Goal: Transaction & Acquisition: Purchase product/service

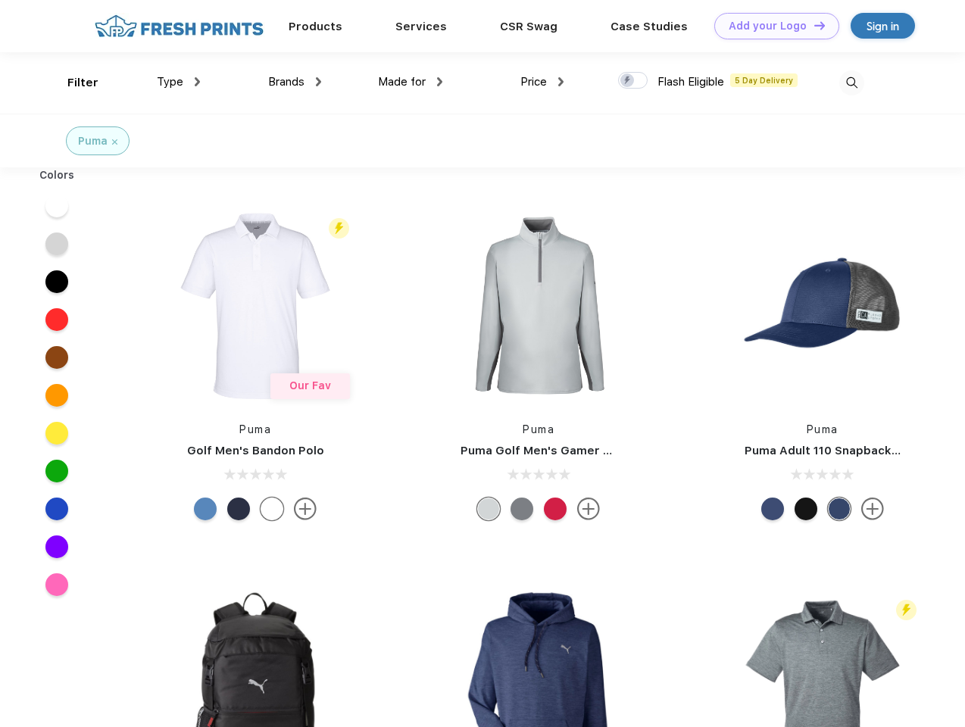
scroll to position [1, 0]
click at [771, 26] on link "Add your Logo Design Tool" at bounding box center [776, 26] width 125 height 27
click at [0, 0] on div "Design Tool" at bounding box center [0, 0] width 0 height 0
click at [813, 25] on link "Add your Logo Design Tool" at bounding box center [776, 26] width 125 height 27
click at [73, 83] on div "Filter" at bounding box center [82, 82] width 31 height 17
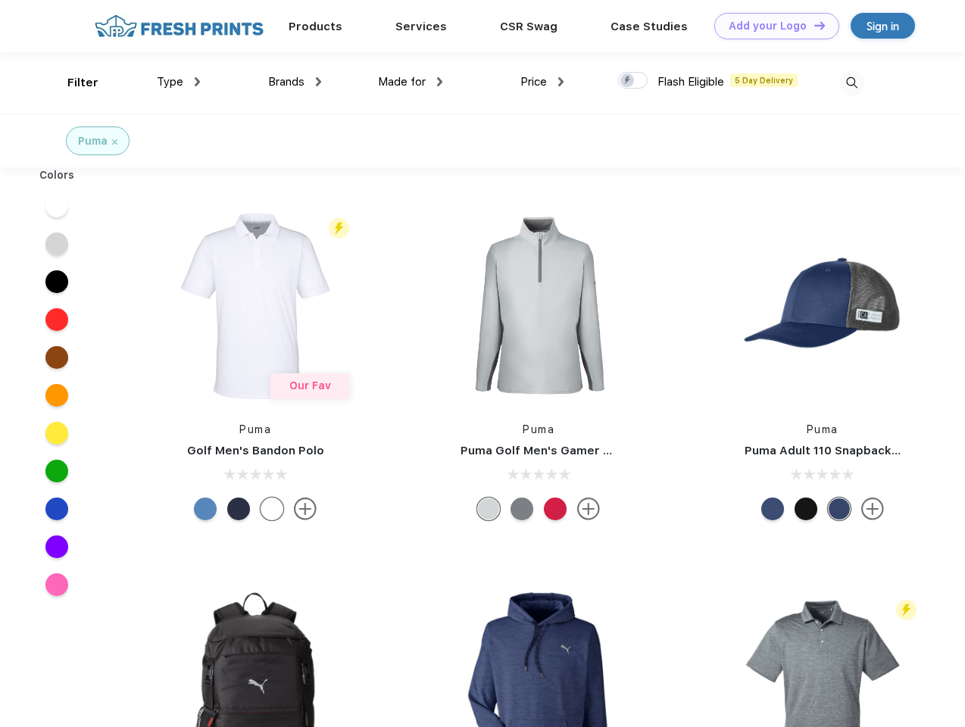
click at [179, 82] on span "Type" at bounding box center [170, 82] width 27 height 14
click at [295, 82] on span "Brands" at bounding box center [286, 82] width 36 height 14
click at [411, 82] on span "Made for" at bounding box center [402, 82] width 48 height 14
click at [542, 82] on span "Price" at bounding box center [533, 82] width 27 height 14
click at [633, 81] on div at bounding box center [633, 80] width 30 height 17
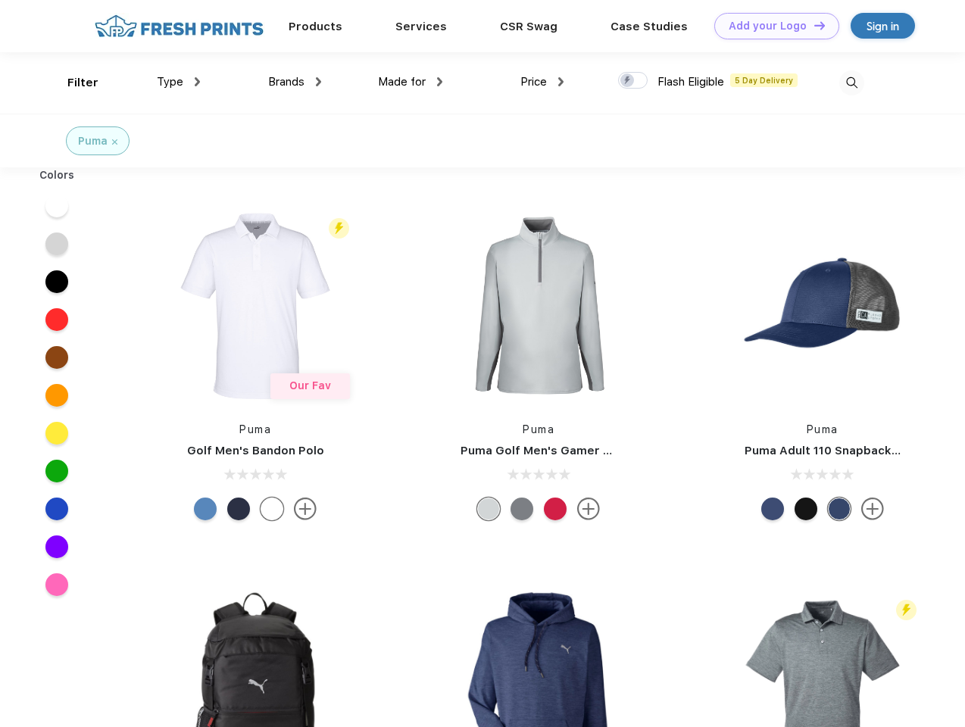
click at [628, 81] on input "checkbox" at bounding box center [623, 76] width 10 height 10
click at [851, 83] on img at bounding box center [851, 82] width 25 height 25
